Goal: Task Accomplishment & Management: Use online tool/utility

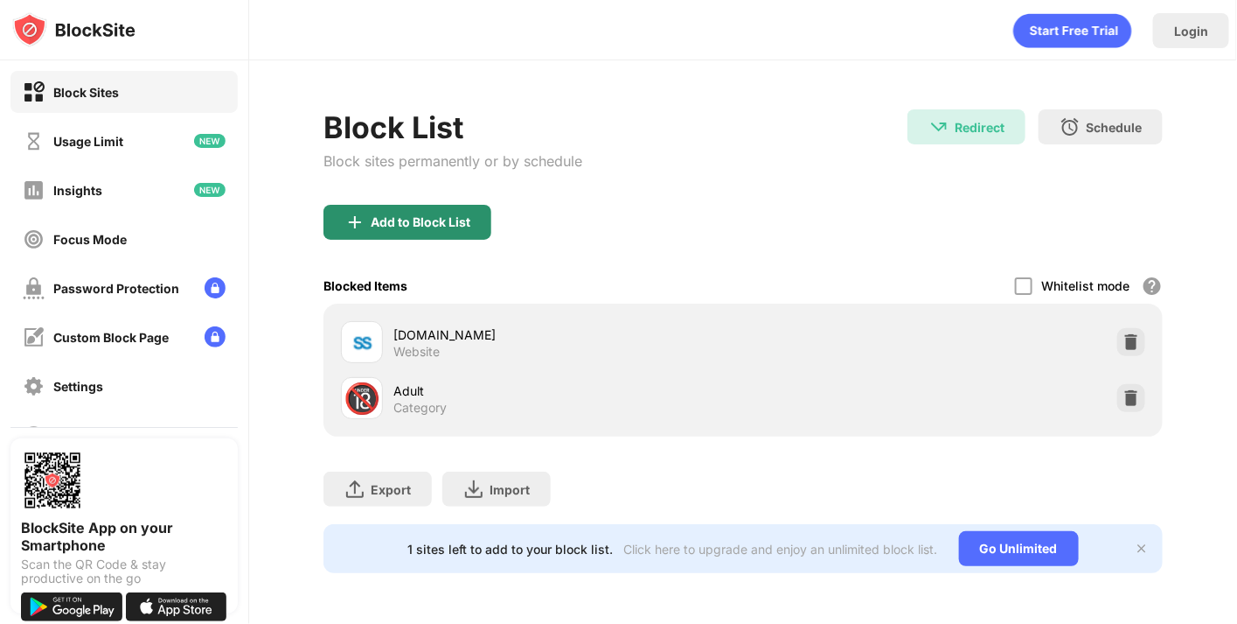
click at [447, 215] on div "Add to Block List" at bounding box center [421, 222] width 100 height 14
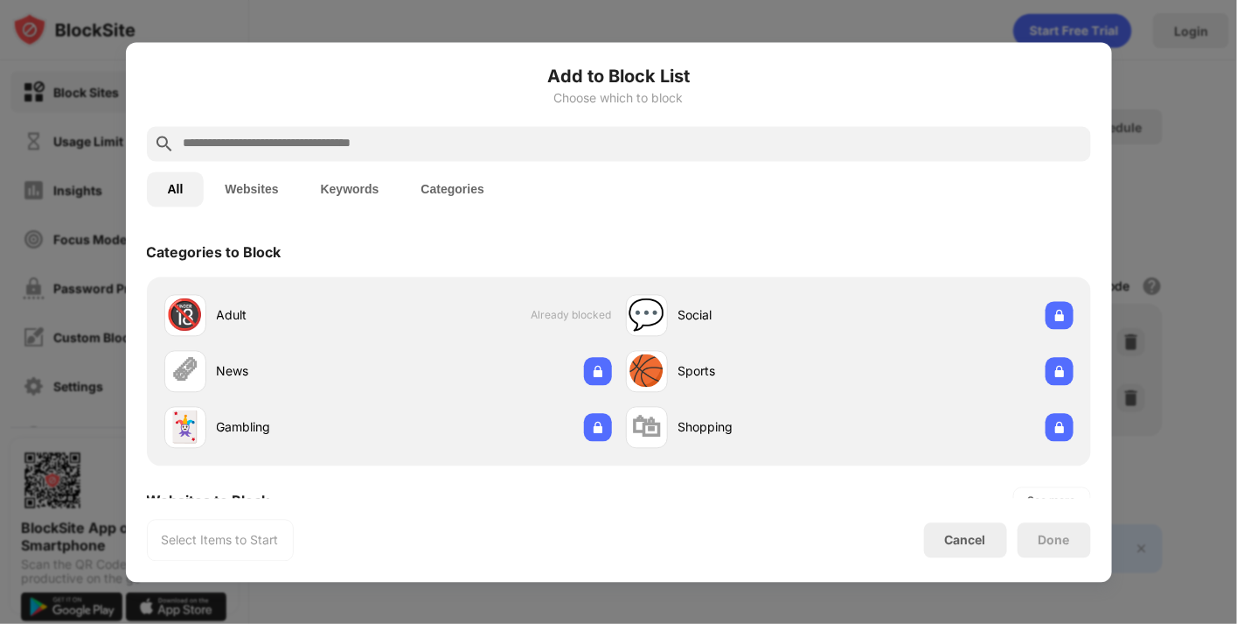
click at [394, 142] on input "text" at bounding box center [633, 143] width 902 height 21
paste input "**********"
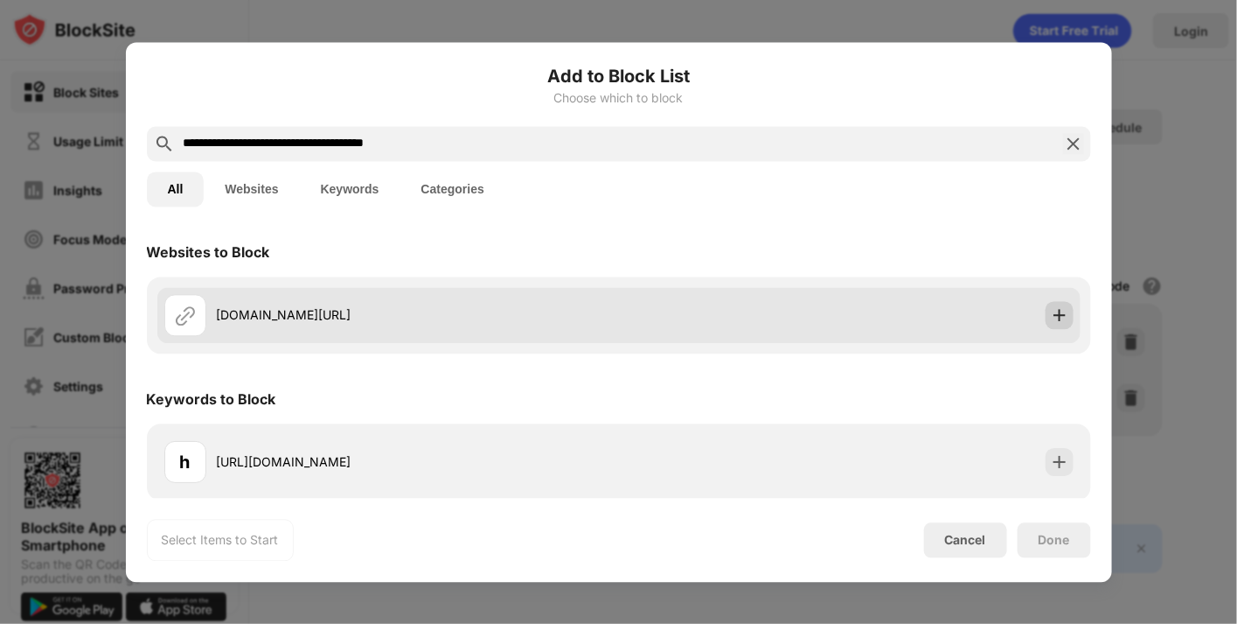
type input "**********"
click at [1051, 310] on img at bounding box center [1059, 314] width 17 height 17
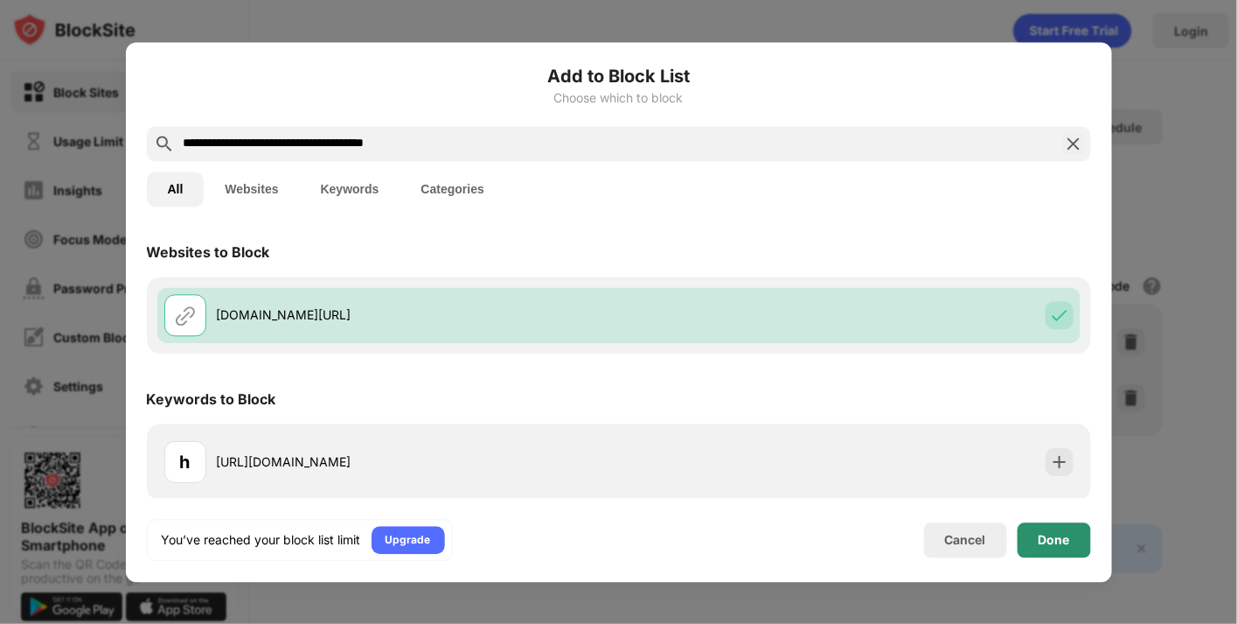
click at [1051, 534] on div "Done" at bounding box center [1054, 540] width 31 height 14
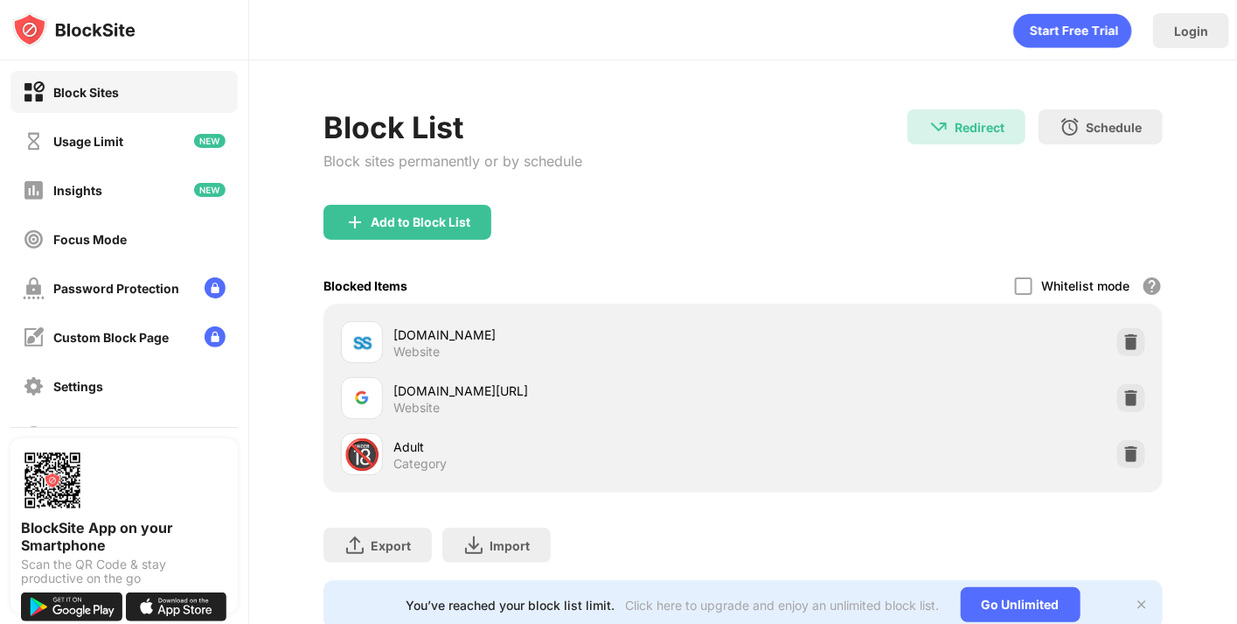
scroll to position [54, 0]
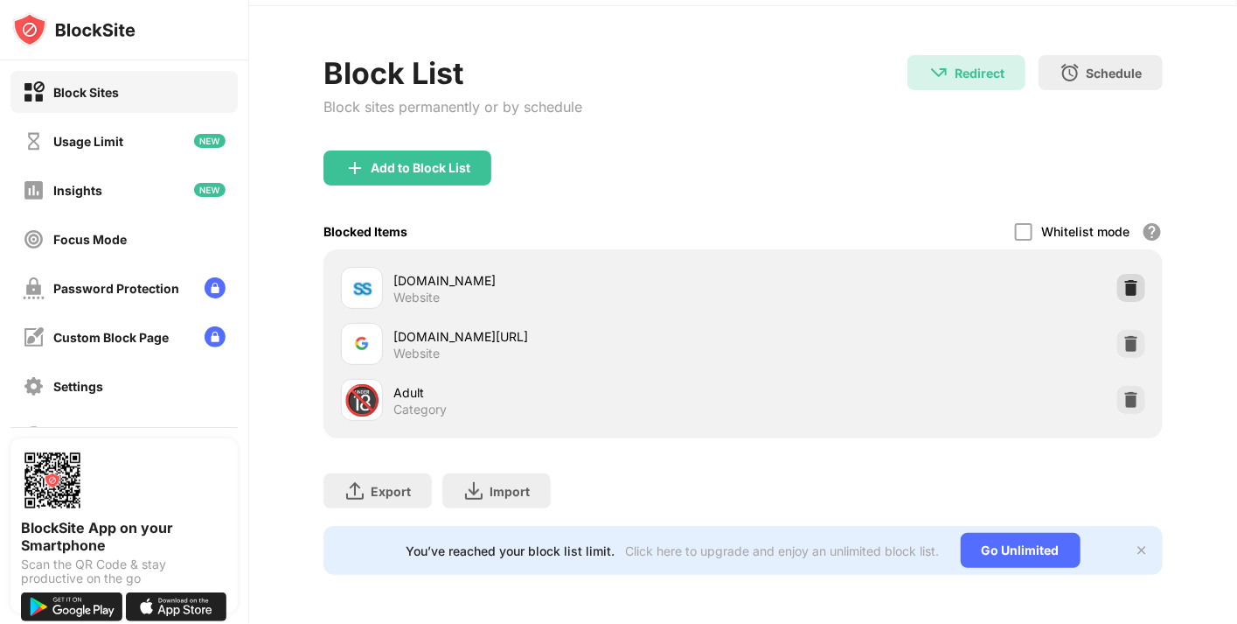
click at [1123, 281] on img at bounding box center [1131, 287] width 17 height 17
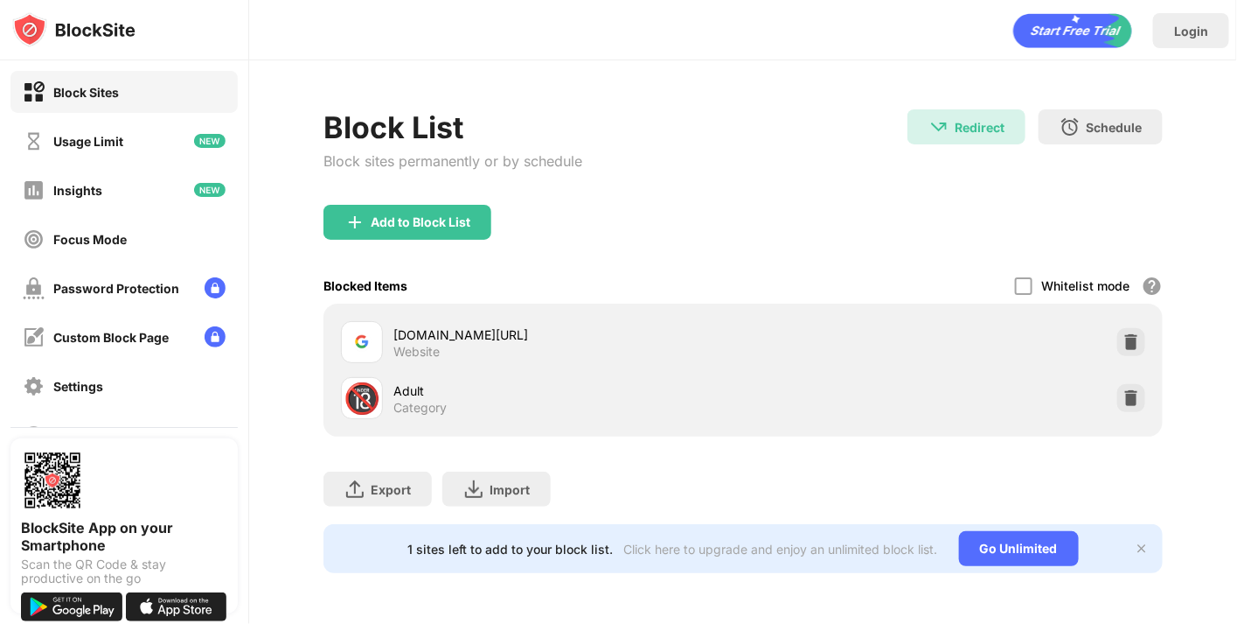
scroll to position [0, 0]
click at [408, 226] on div "Add to Block List" at bounding box center [421, 222] width 100 height 14
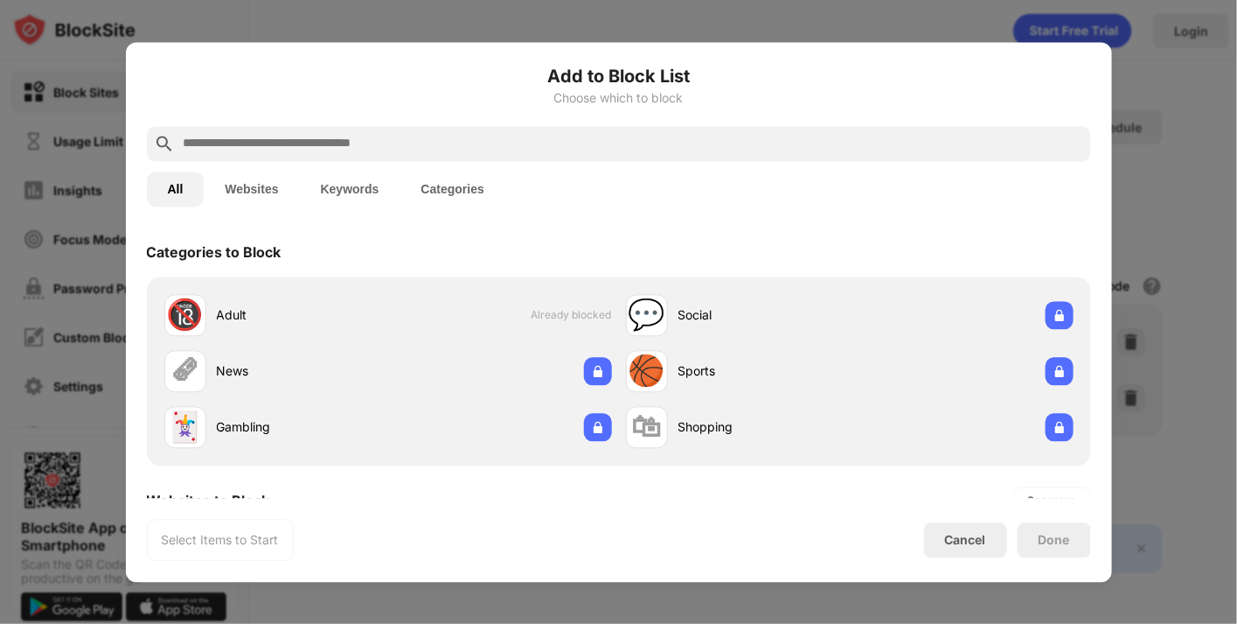
click at [380, 143] on input "text" at bounding box center [633, 143] width 902 height 21
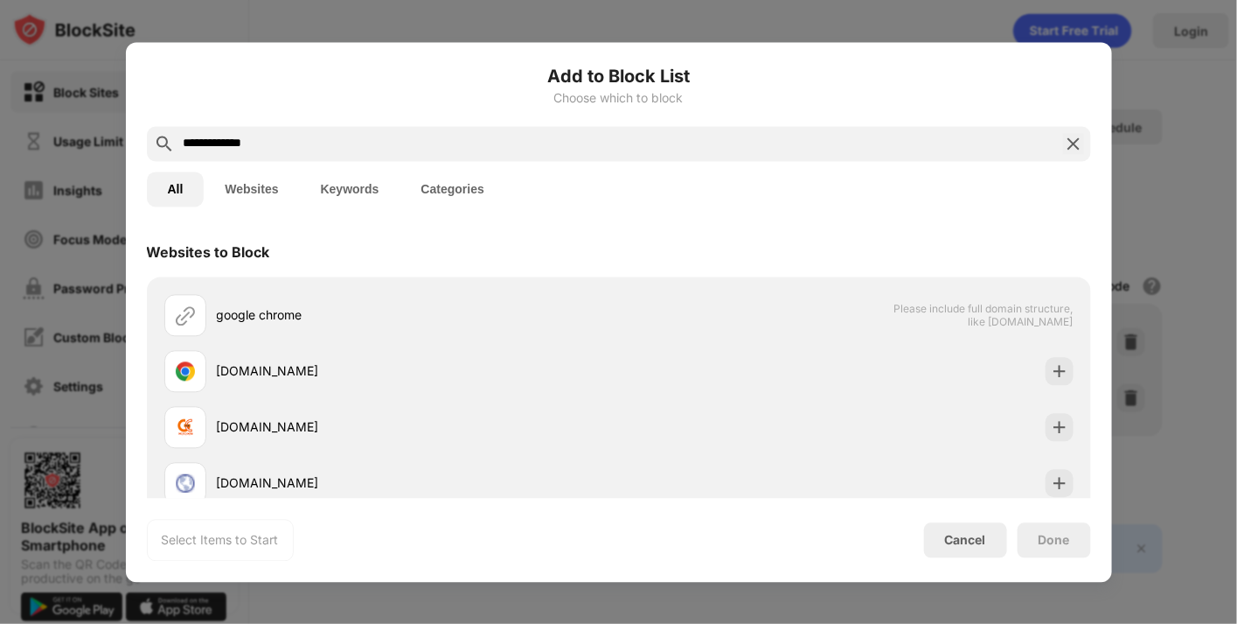
type input "**********"
click at [355, 190] on button "Keywords" at bounding box center [350, 188] width 101 height 35
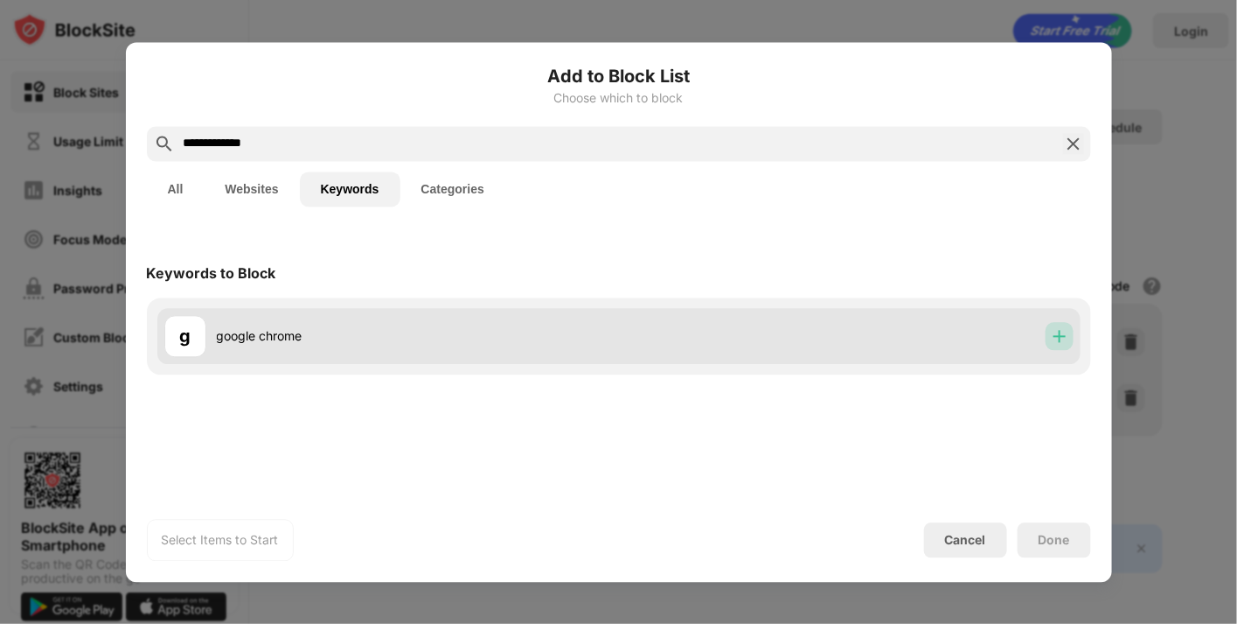
click at [1057, 340] on img at bounding box center [1059, 335] width 17 height 17
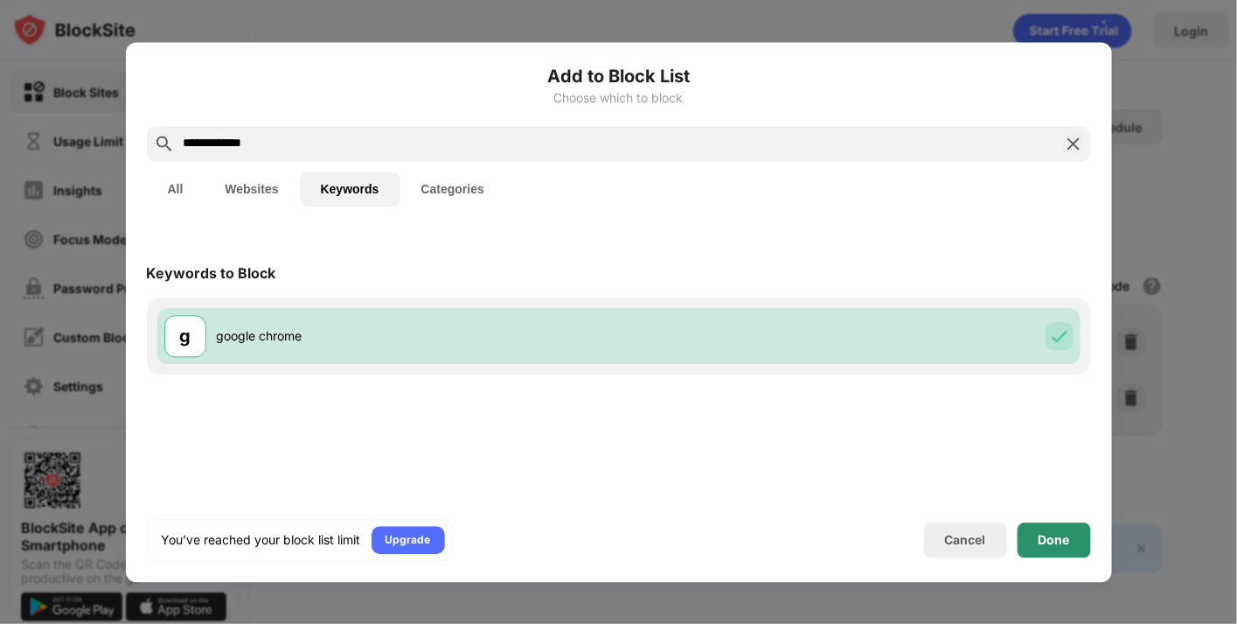
click at [1063, 536] on div "Done" at bounding box center [1054, 540] width 31 height 14
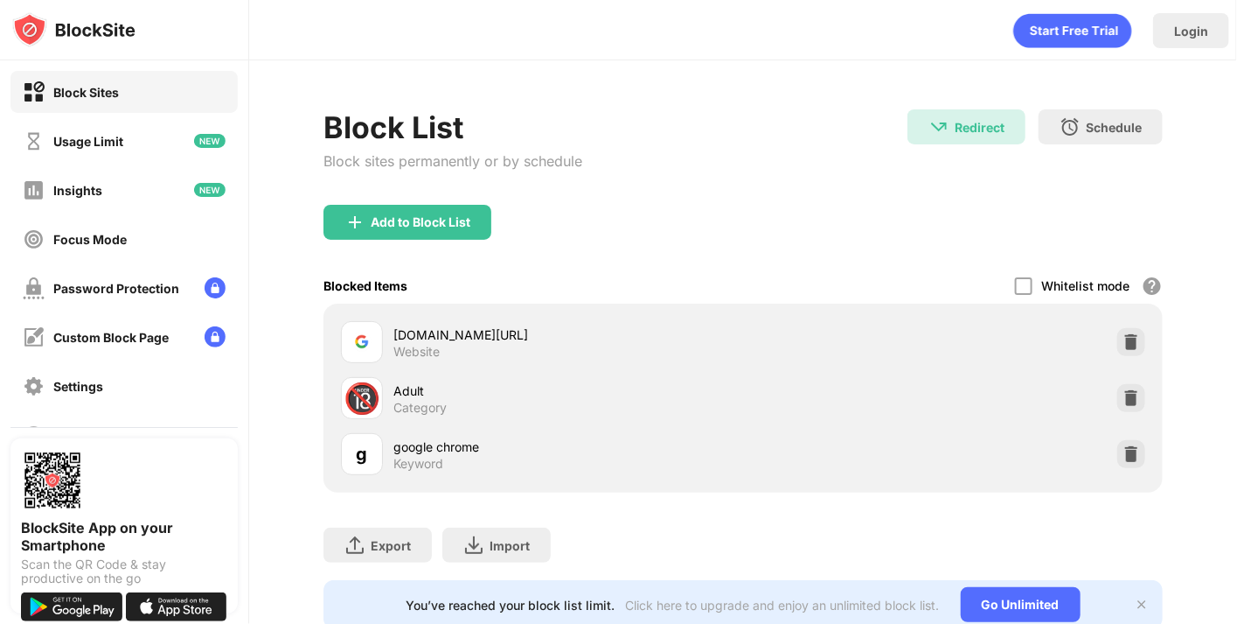
click at [1075, 36] on icon "animation" at bounding box center [1073, 31] width 118 height 34
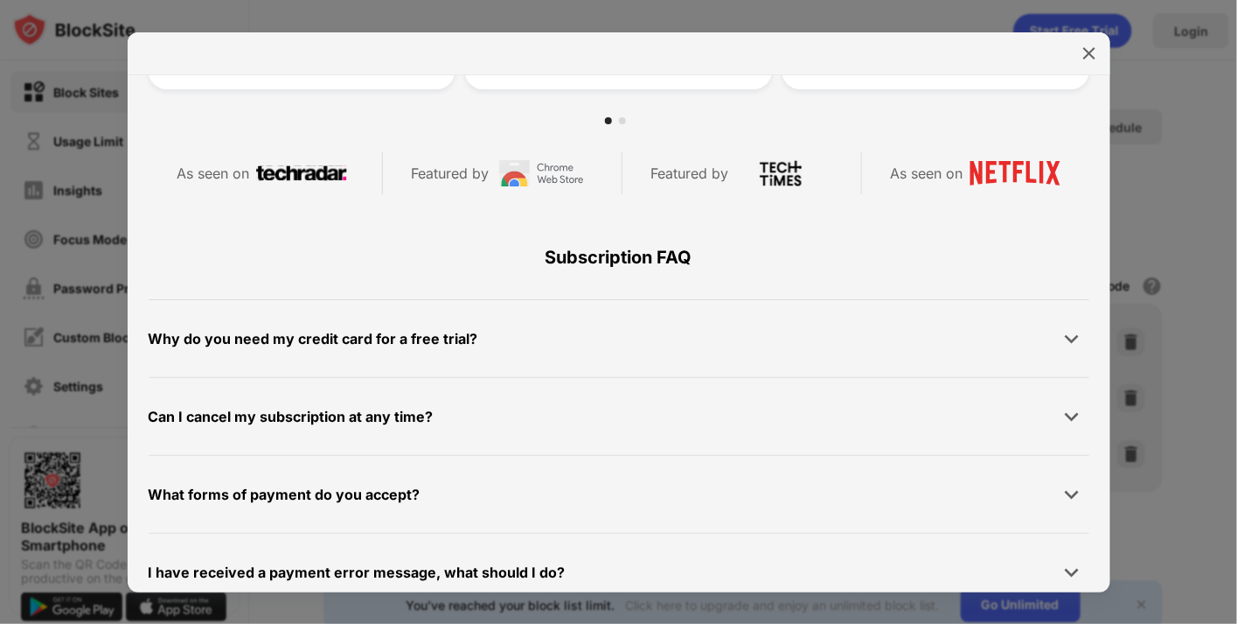
scroll to position [831, 0]
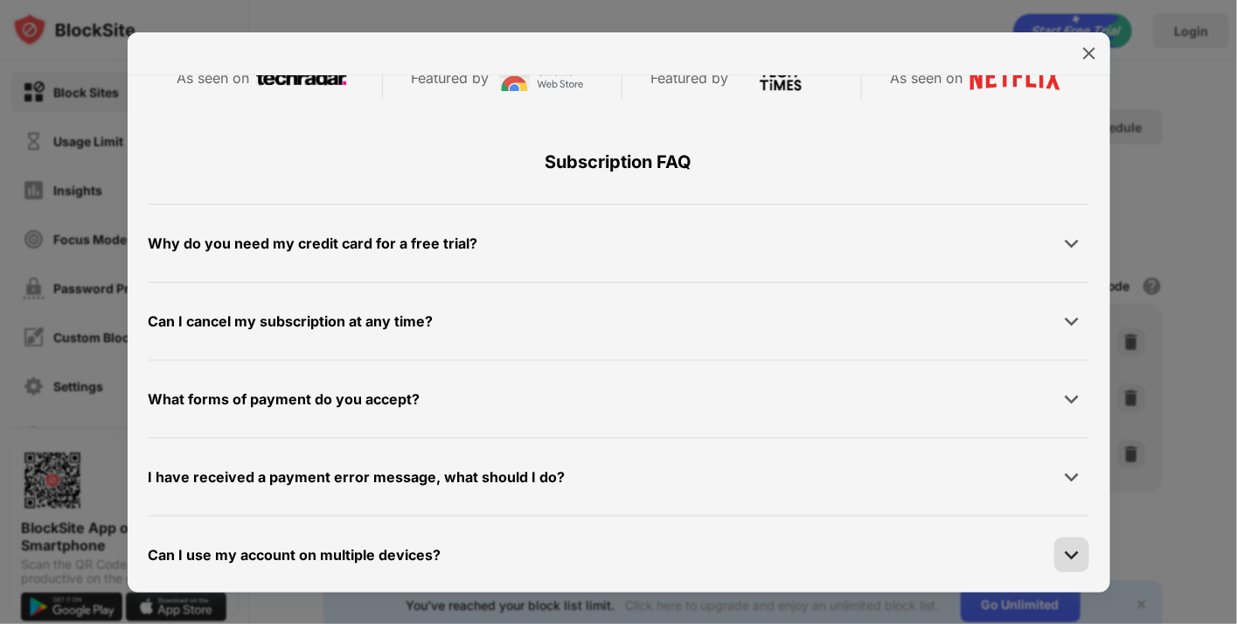
click at [1063, 546] on img at bounding box center [1071, 554] width 17 height 17
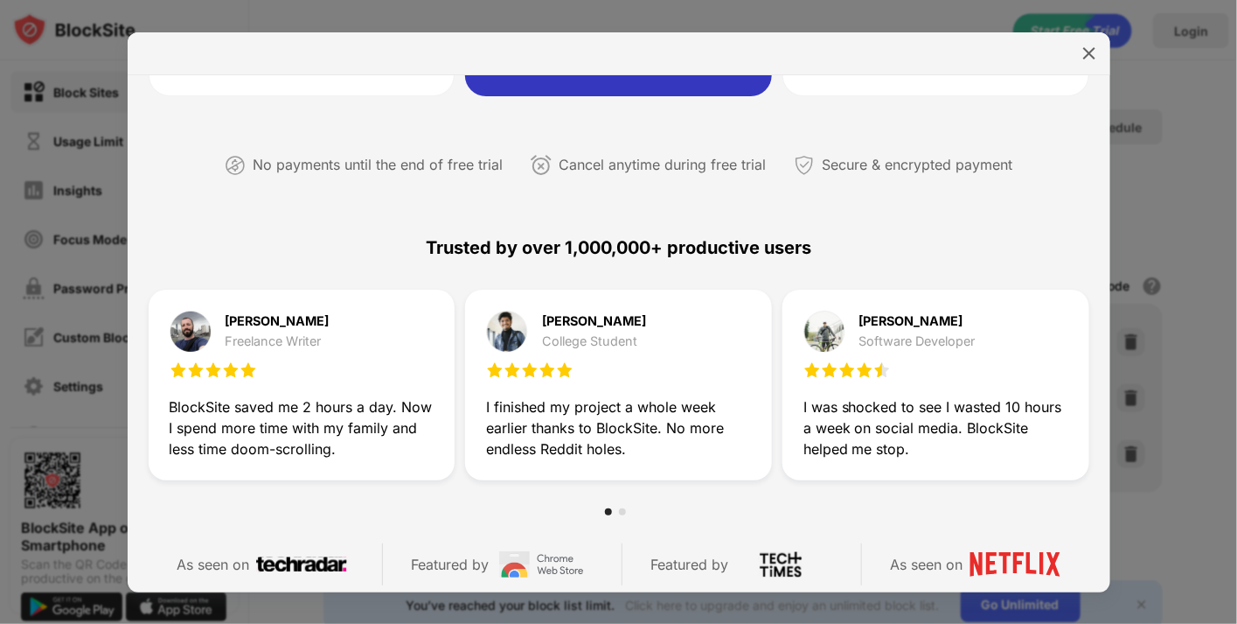
scroll to position [0, 0]
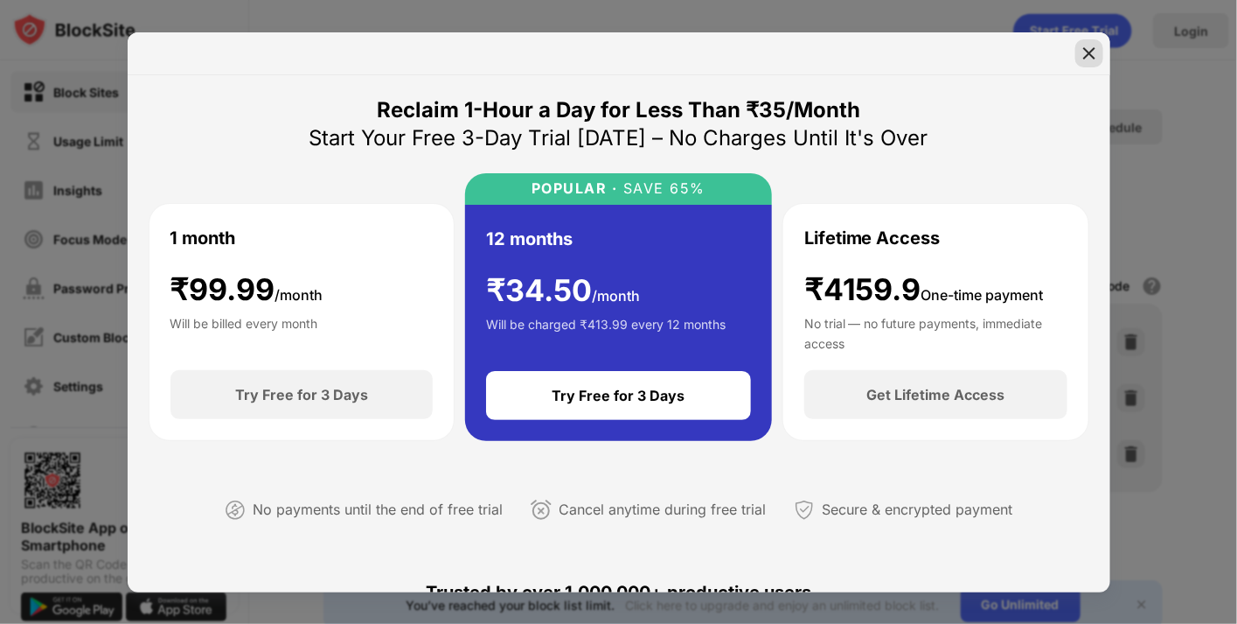
click at [1088, 53] on img at bounding box center [1089, 53] width 17 height 17
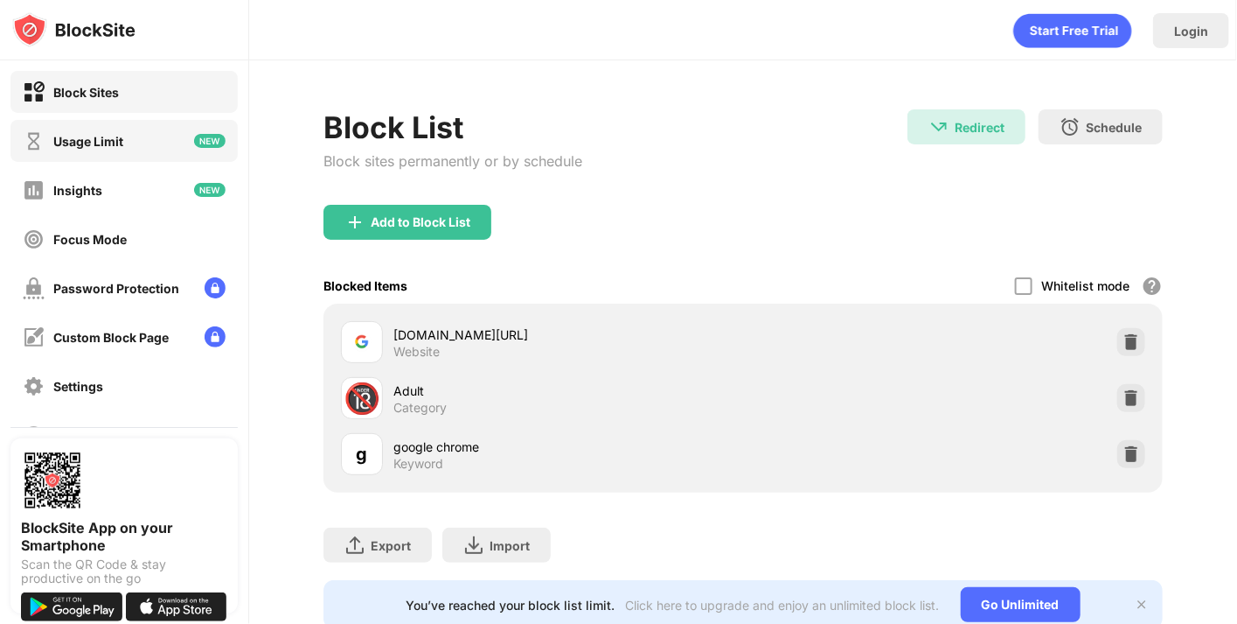
click at [113, 142] on div "Usage Limit" at bounding box center [88, 141] width 70 height 15
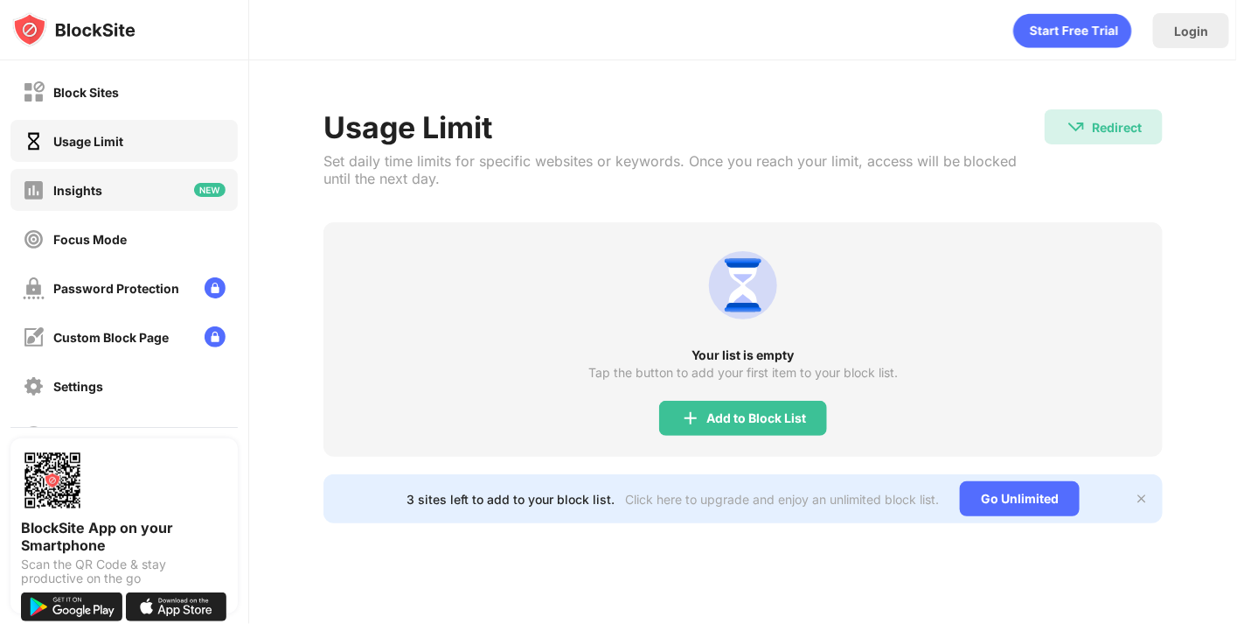
click at [115, 201] on div "Insights" at bounding box center [123, 190] width 227 height 42
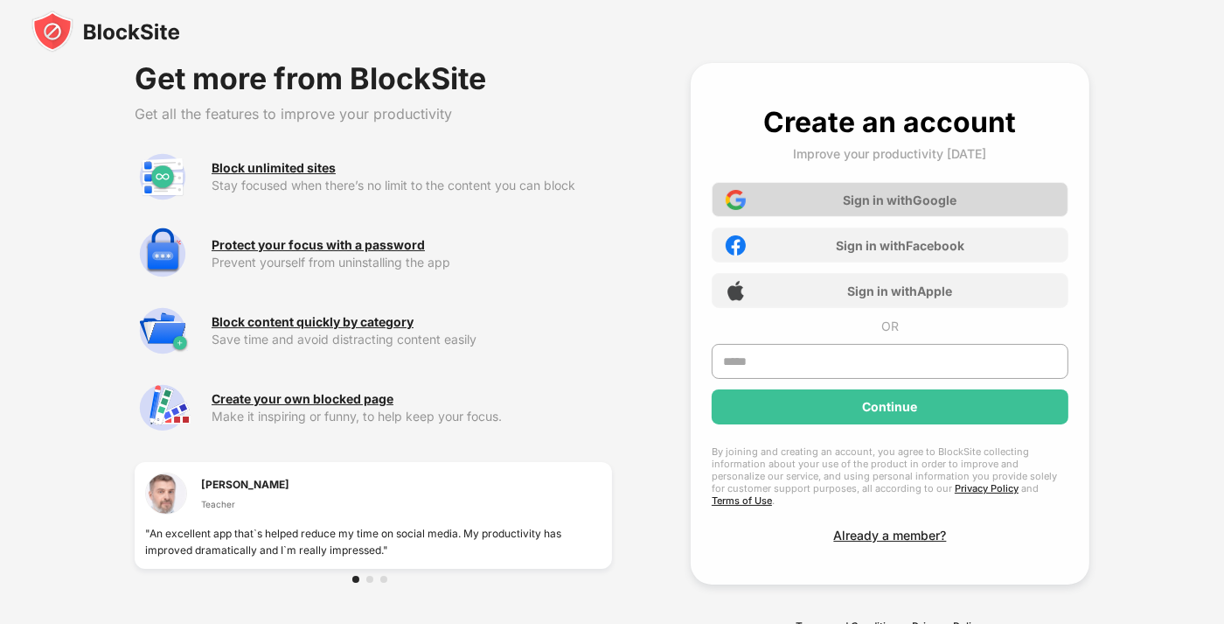
click at [789, 193] on div "Sign in with Google" at bounding box center [890, 199] width 357 height 35
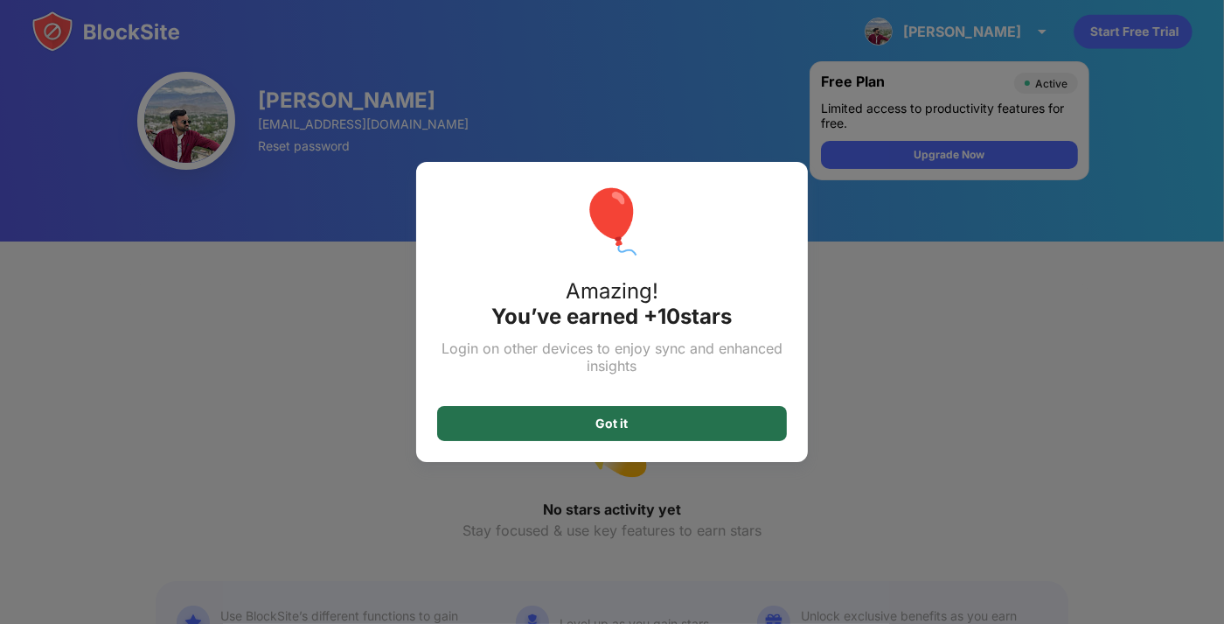
click at [600, 421] on div "Got it" at bounding box center [612, 423] width 350 height 35
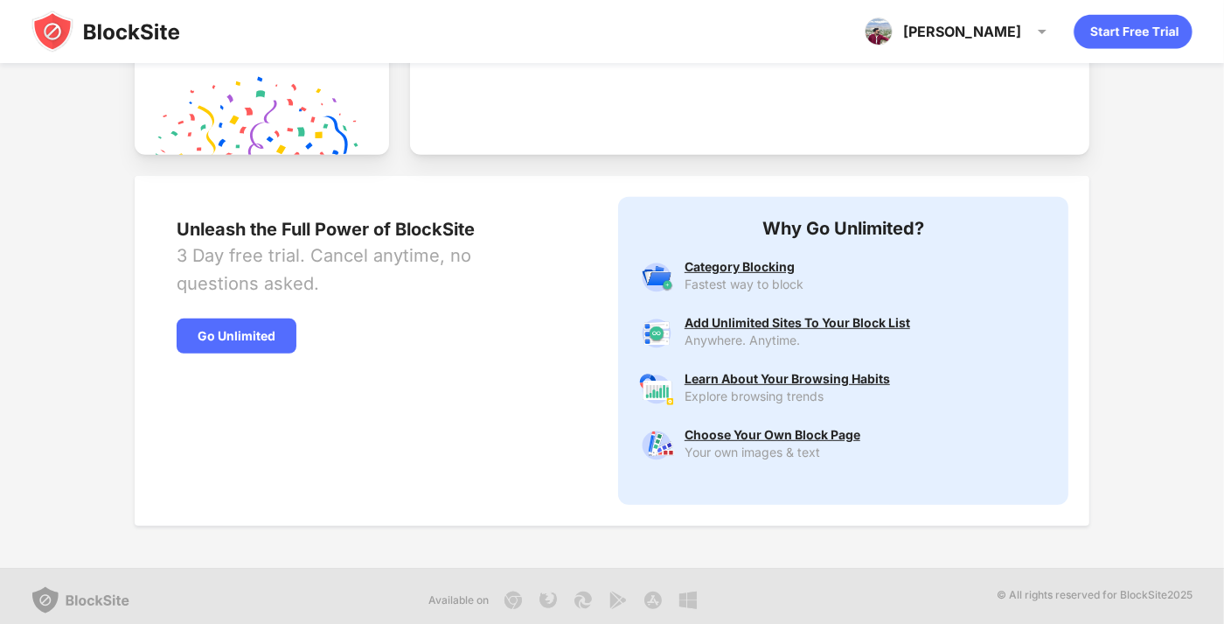
scroll to position [799, 0]
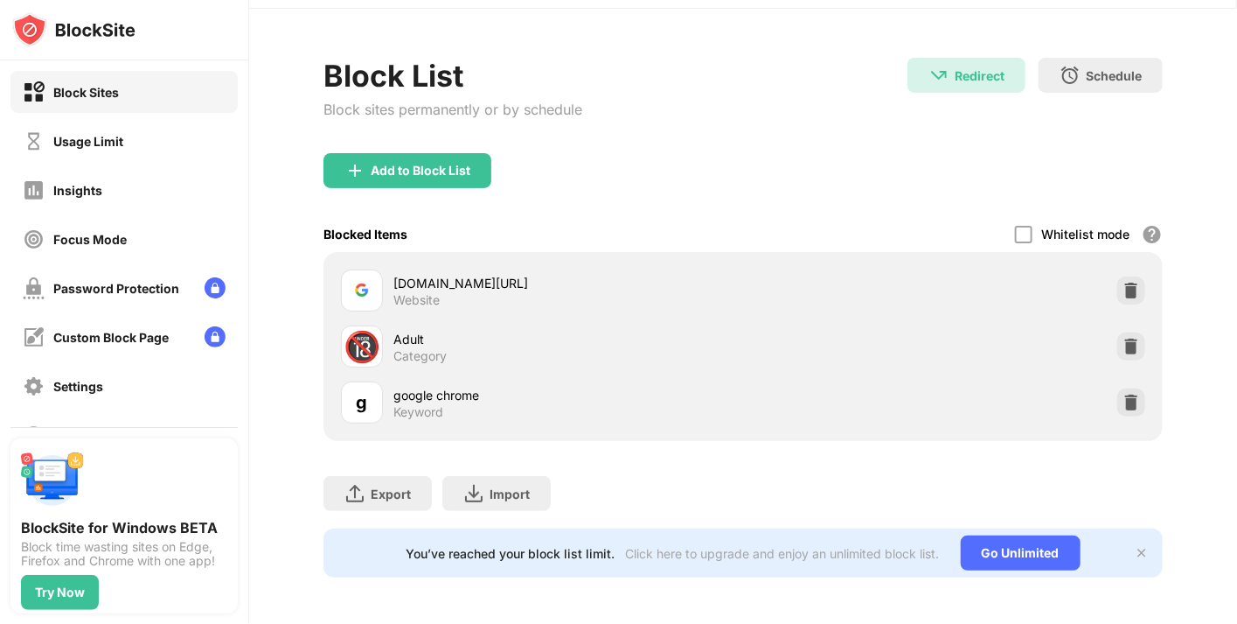
scroll to position [66, 0]
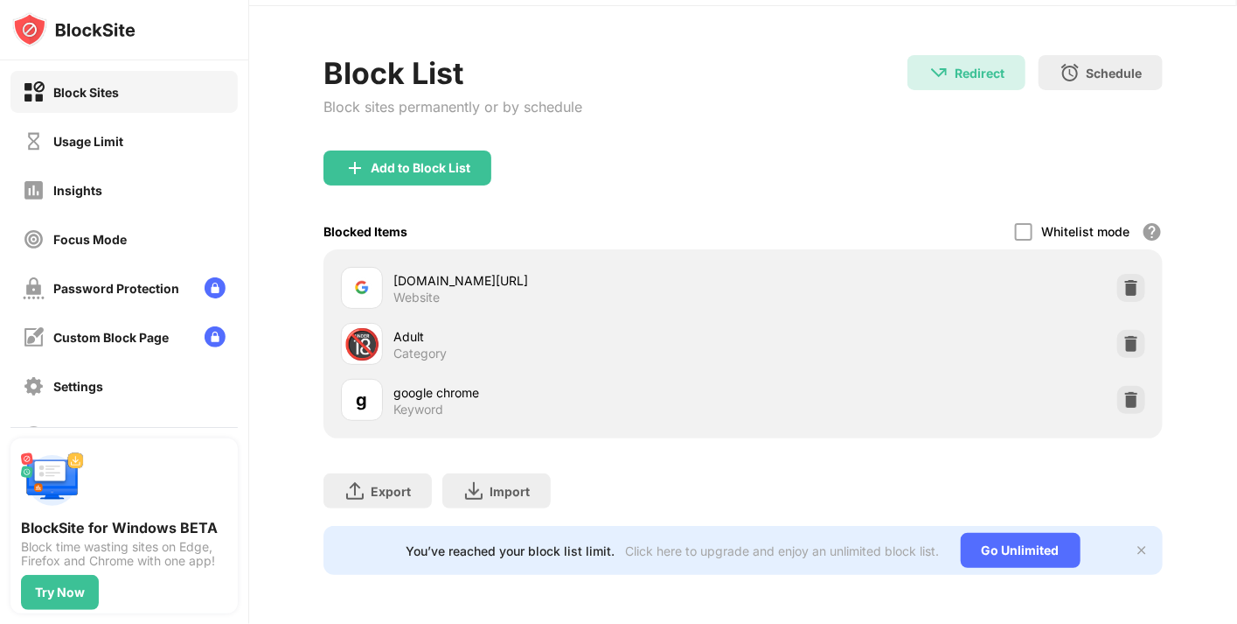
click at [1135, 543] on img at bounding box center [1142, 550] width 14 height 14
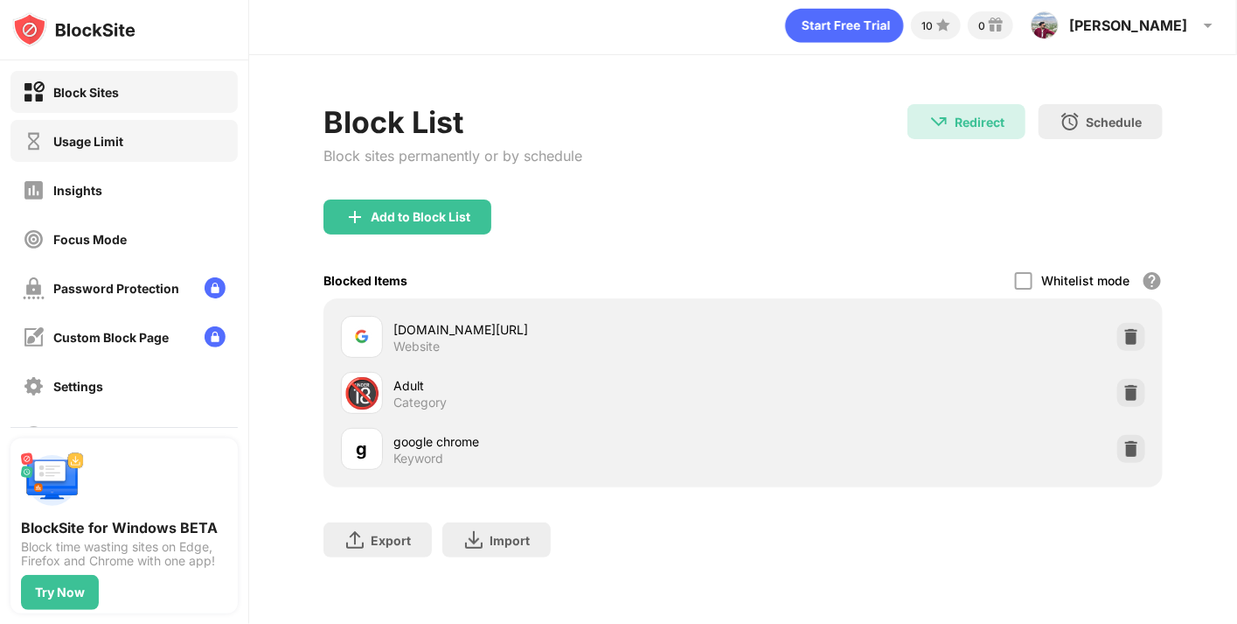
click at [98, 138] on div "Usage Limit" at bounding box center [88, 141] width 70 height 15
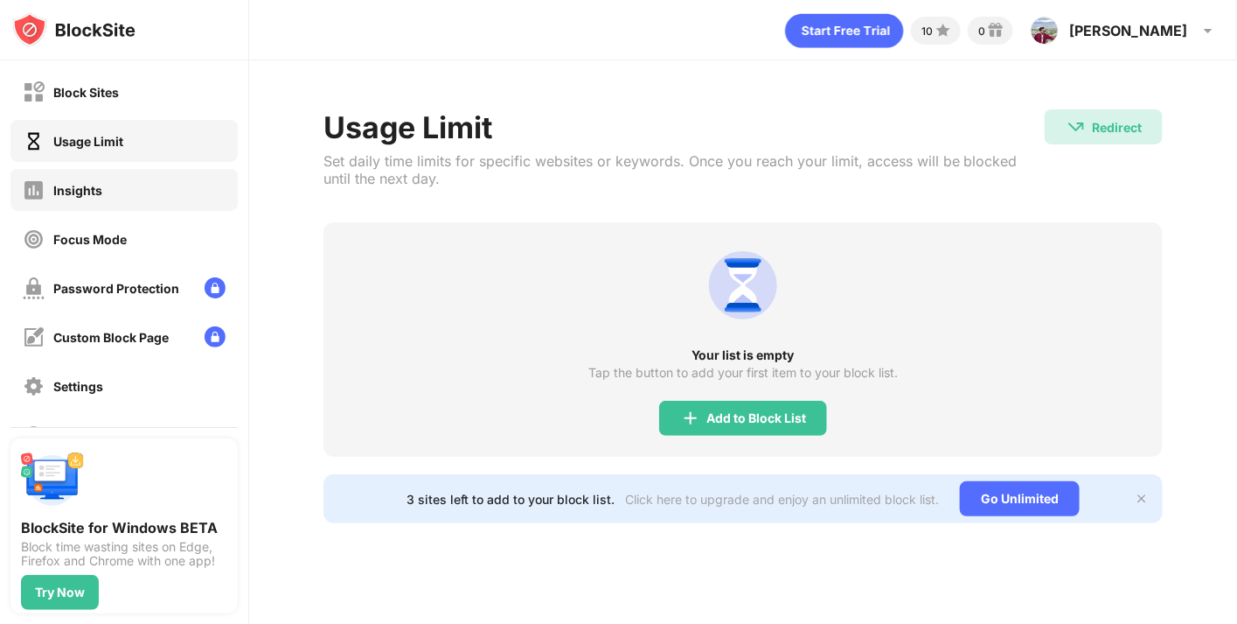
click at [105, 192] on div "Insights" at bounding box center [123, 190] width 227 height 42
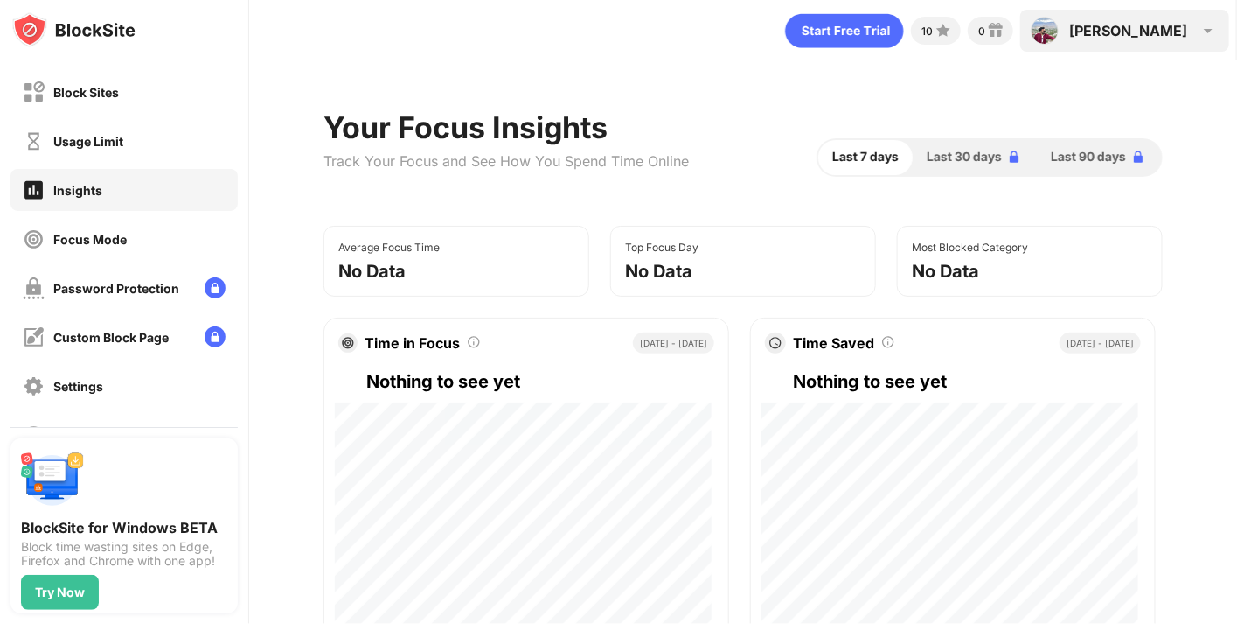
click at [1059, 28] on img at bounding box center [1045, 31] width 28 height 28
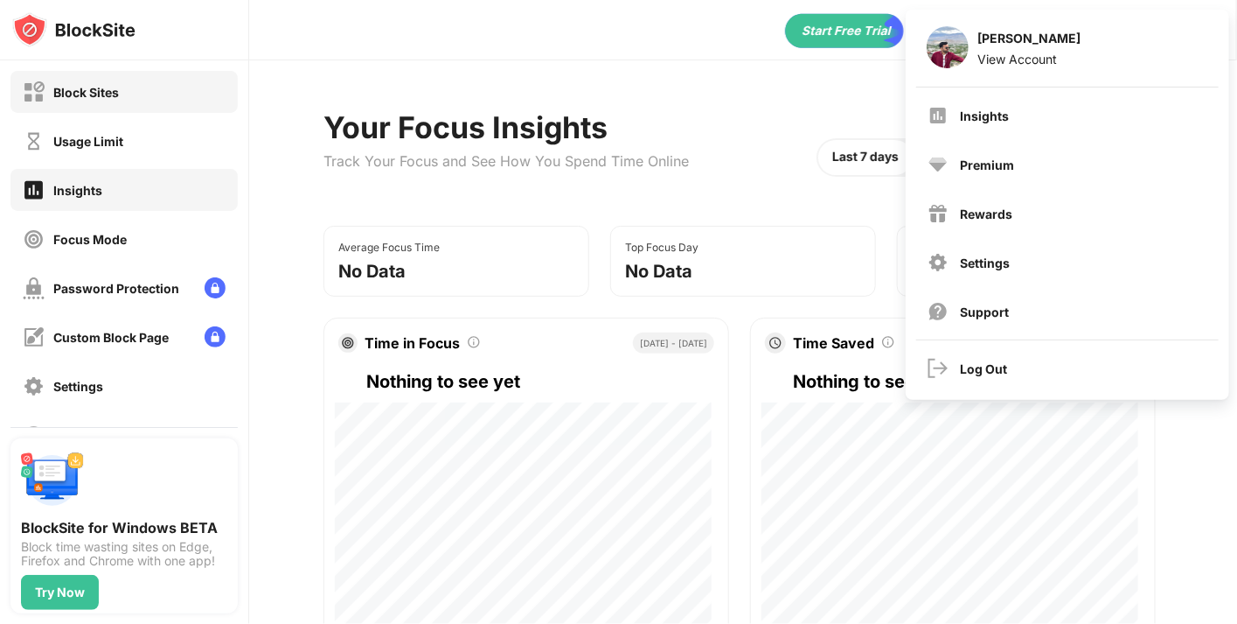
click at [164, 90] on div "Block Sites" at bounding box center [123, 92] width 227 height 42
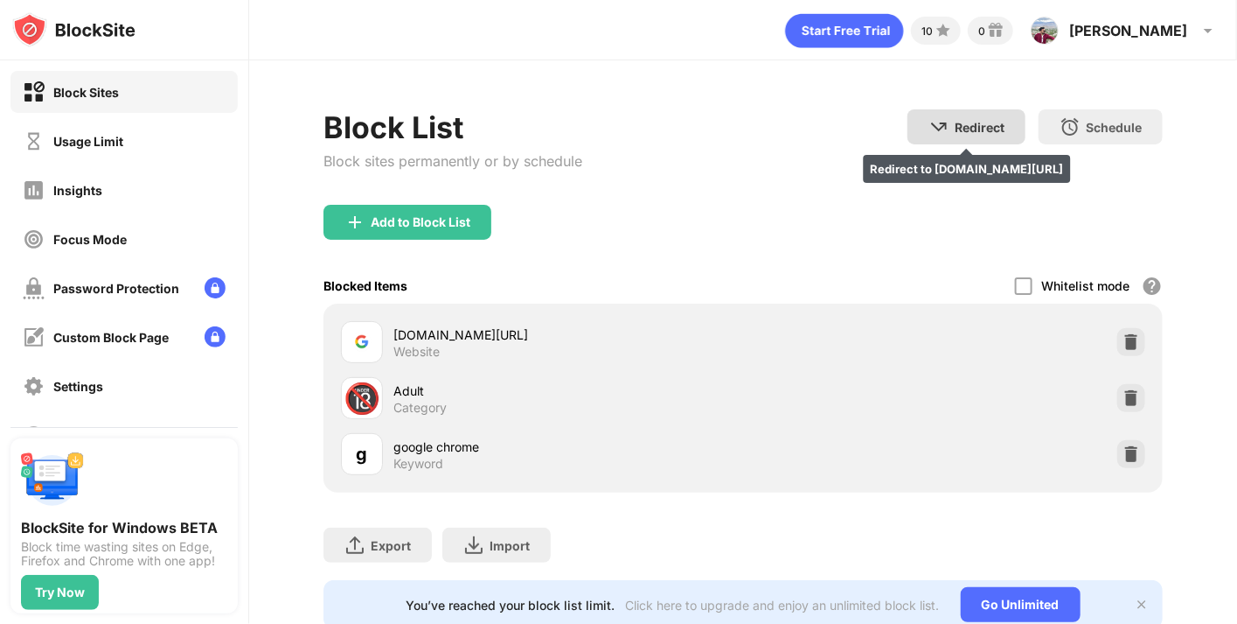
click at [972, 126] on div "Redirect" at bounding box center [980, 127] width 50 height 15
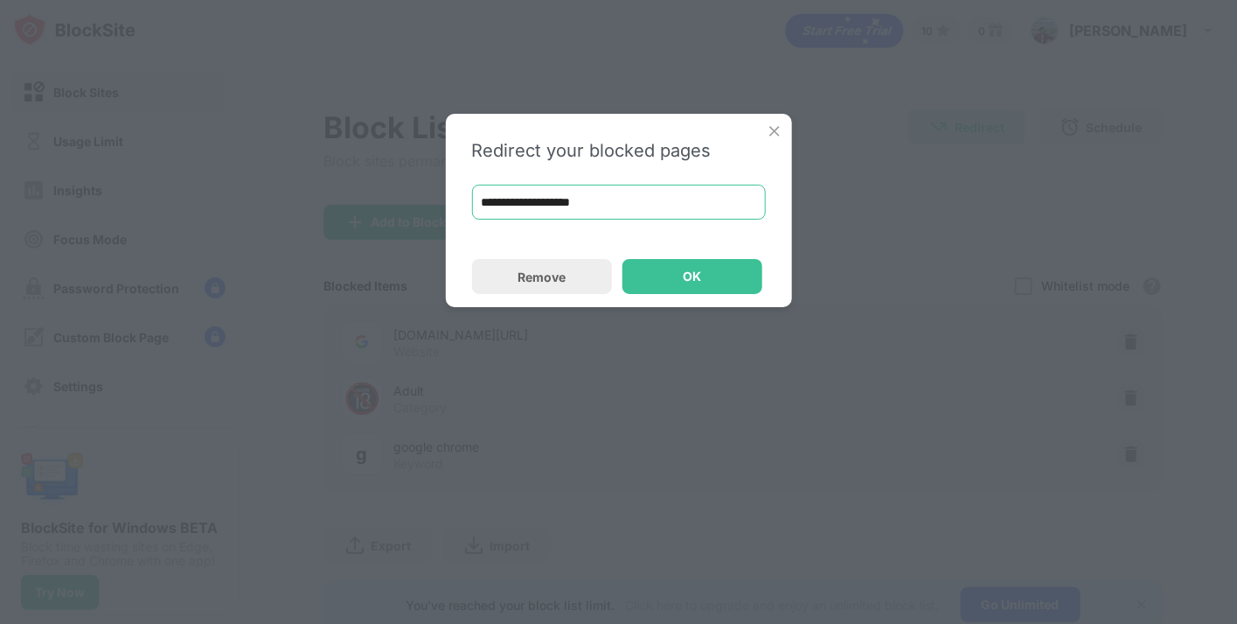
click at [636, 205] on input "**********" at bounding box center [619, 202] width 294 height 35
click at [693, 278] on div "OK" at bounding box center [692, 276] width 18 height 14
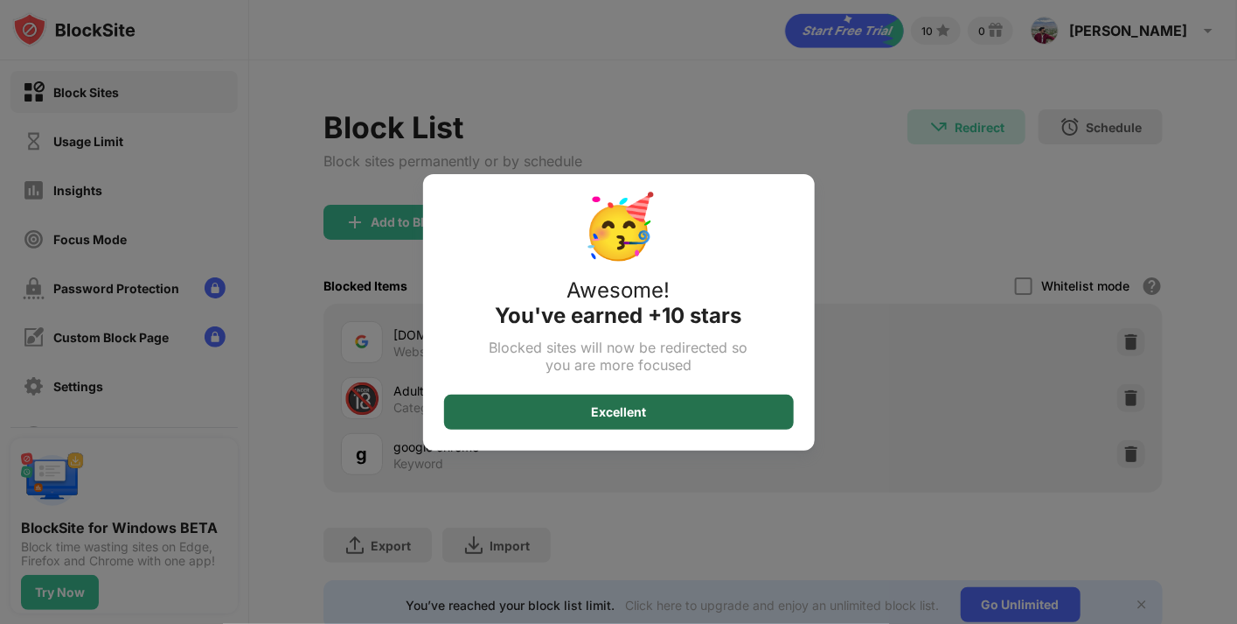
click at [619, 407] on div "Excellent" at bounding box center [618, 412] width 55 height 14
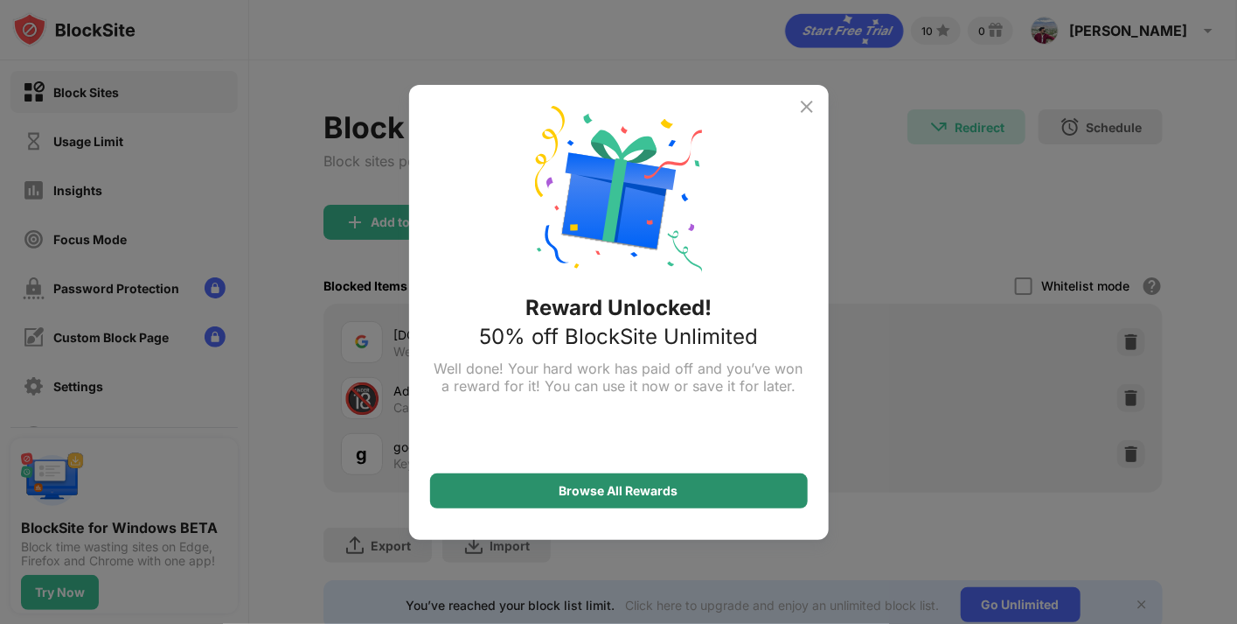
click at [629, 486] on div "Browse All Rewards" at bounding box center [619, 491] width 119 height 14
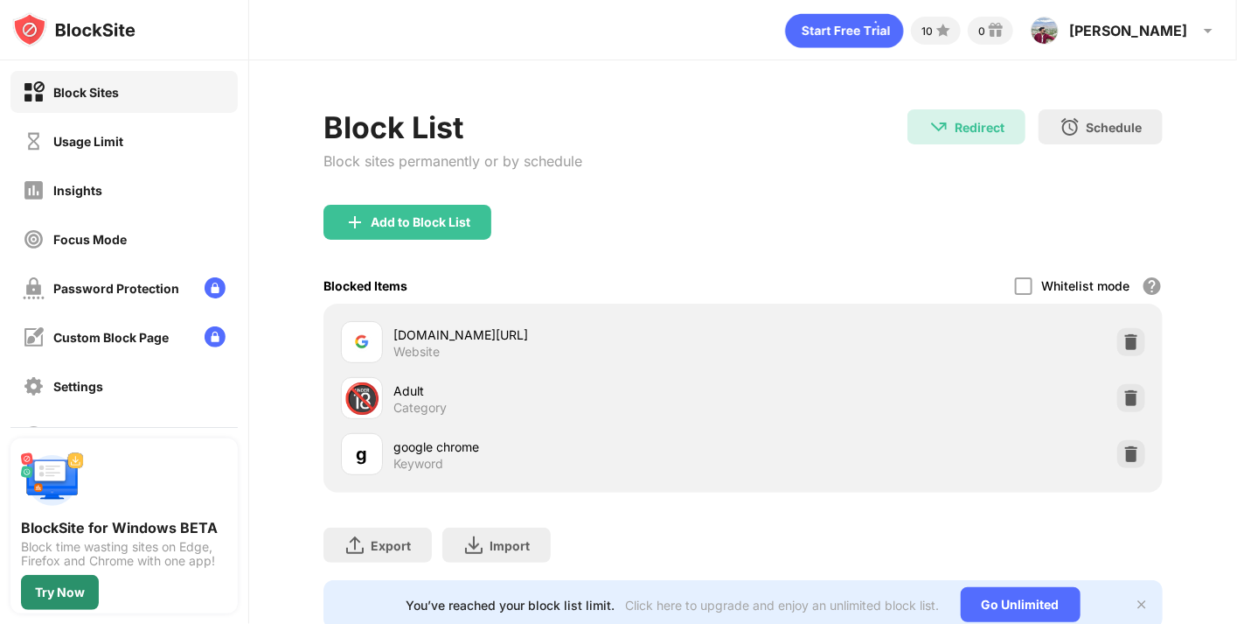
click at [43, 588] on div "Try Now" at bounding box center [60, 592] width 50 height 14
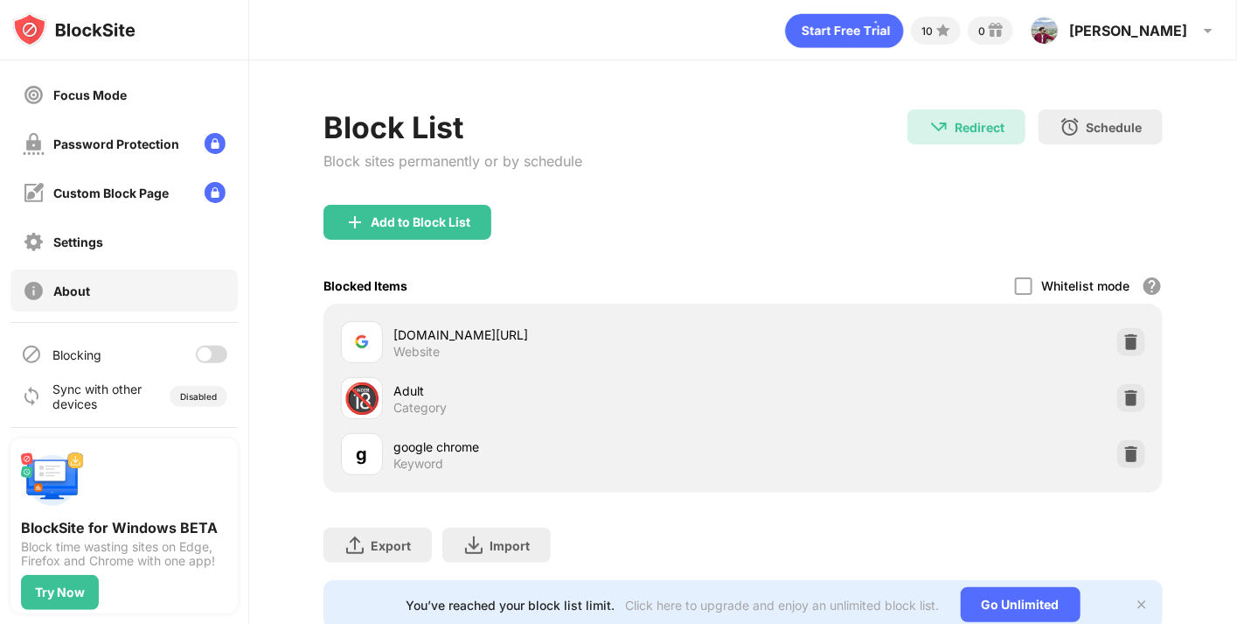
scroll to position [145, 0]
click at [198, 350] on div at bounding box center [205, 353] width 14 height 14
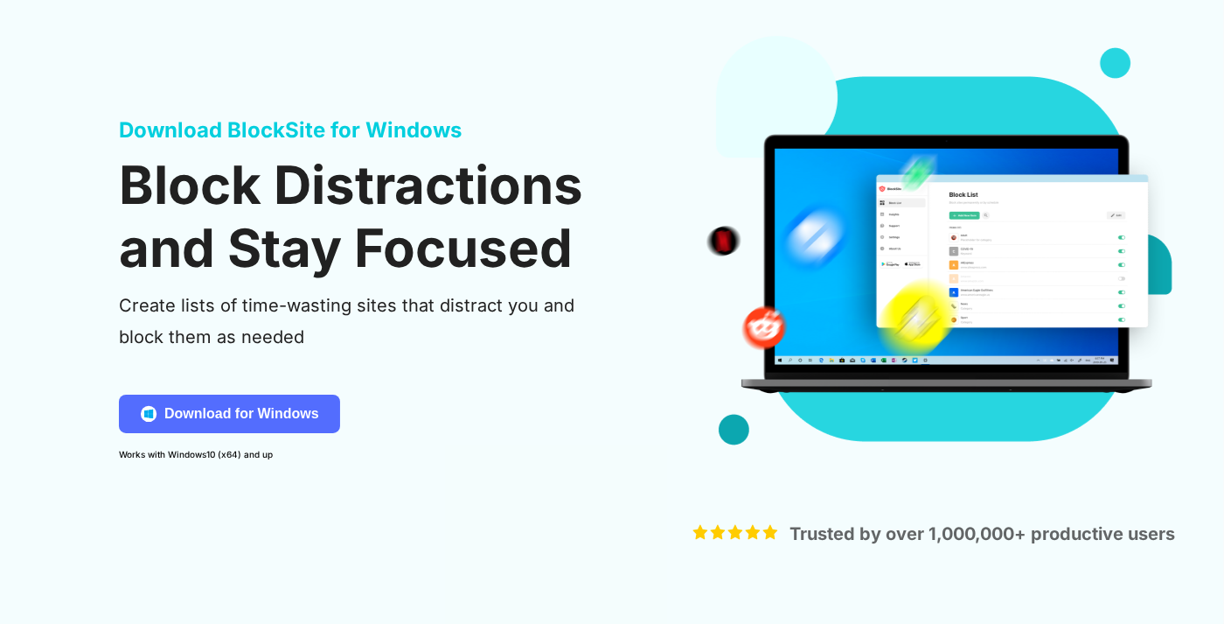
scroll to position [102, 0]
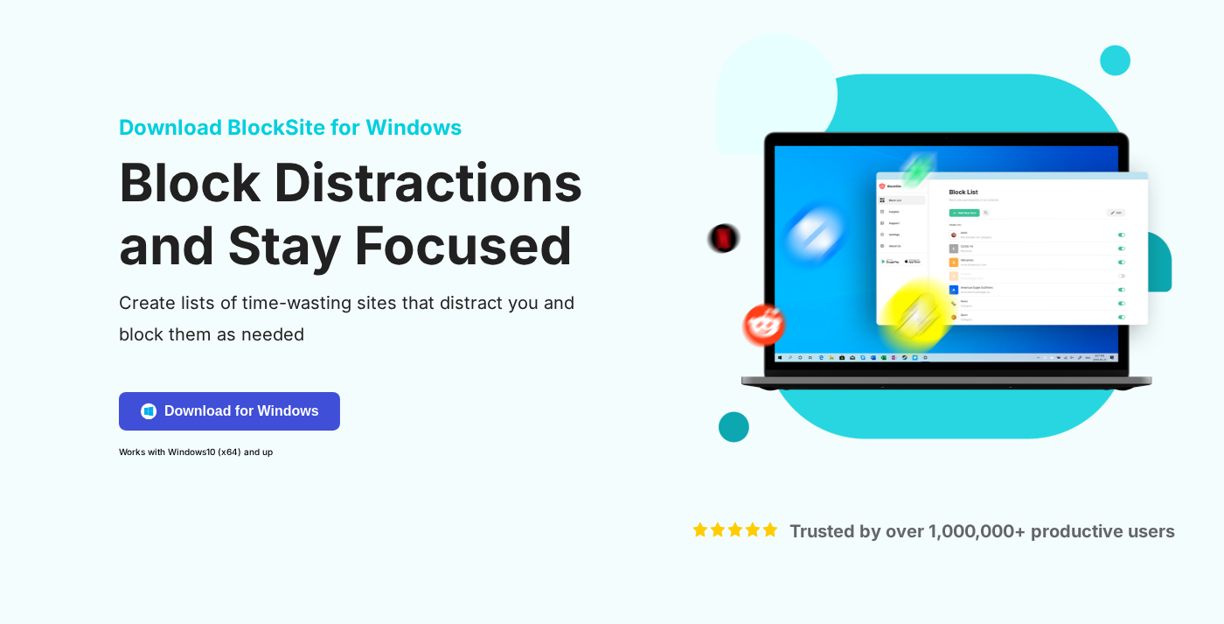
click at [277, 413] on div "Download for Windows" at bounding box center [241, 410] width 155 height 17
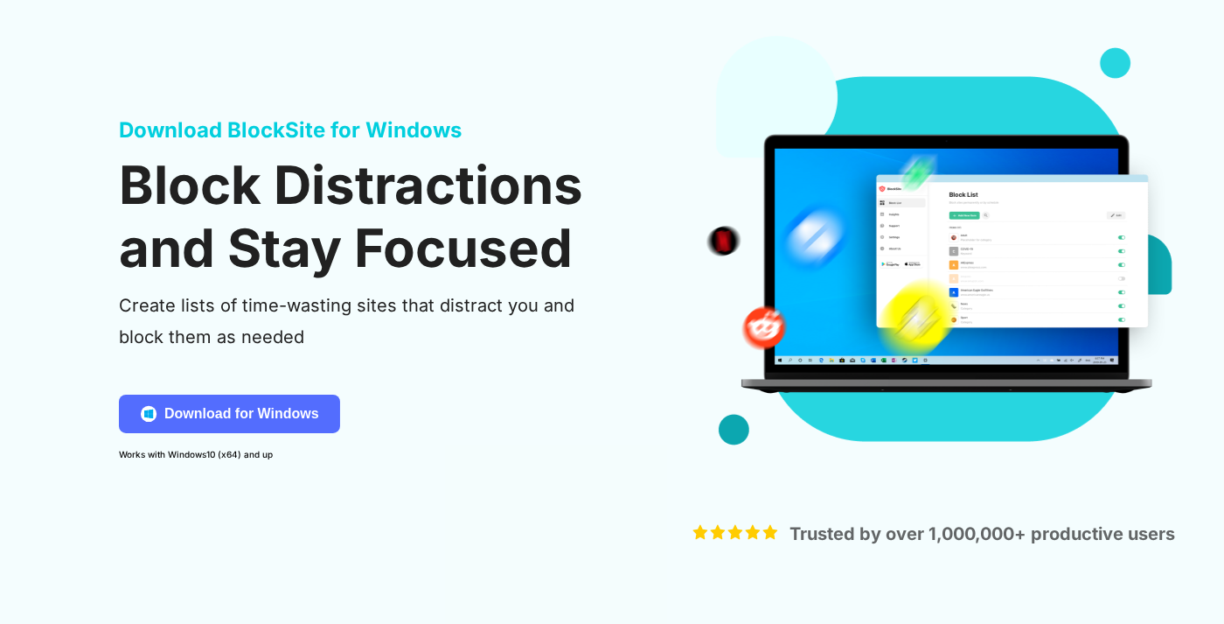
scroll to position [0, 0]
